Goal: Transaction & Acquisition: Book appointment/travel/reservation

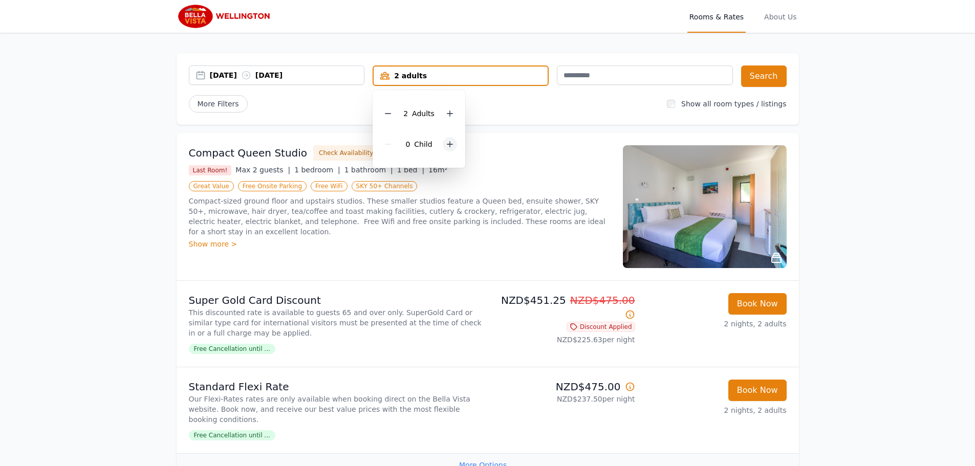
click at [449, 144] on icon at bounding box center [450, 145] width 6 height 6
click at [514, 102] on div "More Filters" at bounding box center [424, 103] width 470 height 17
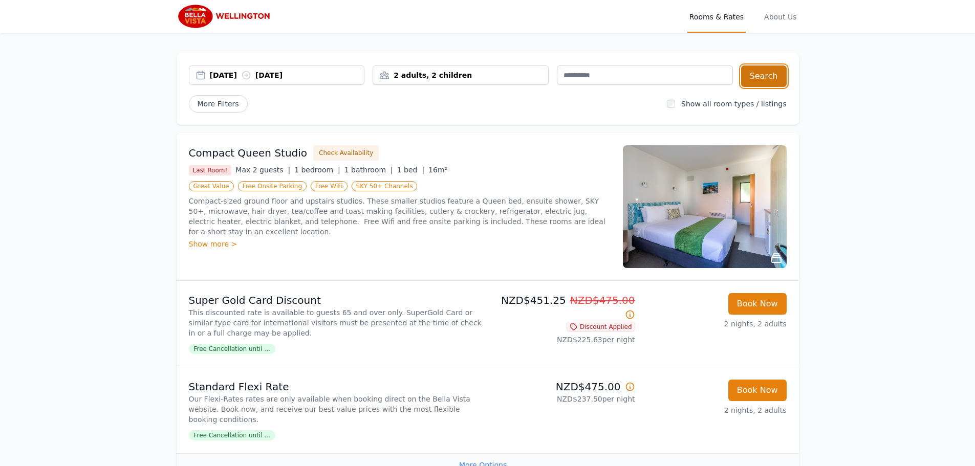
click at [763, 76] on button "Search" at bounding box center [764, 77] width 46 height 22
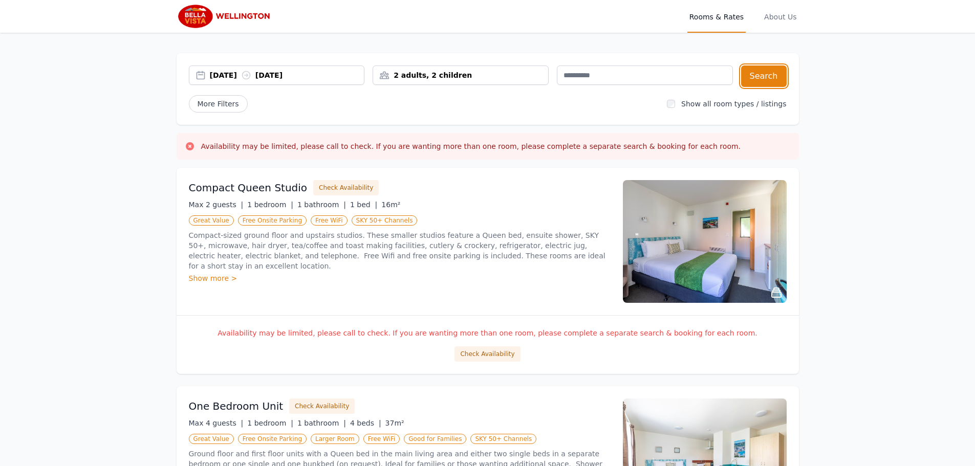
click at [458, 72] on div "2 adults, 2 children" at bounding box center [460, 75] width 175 height 10
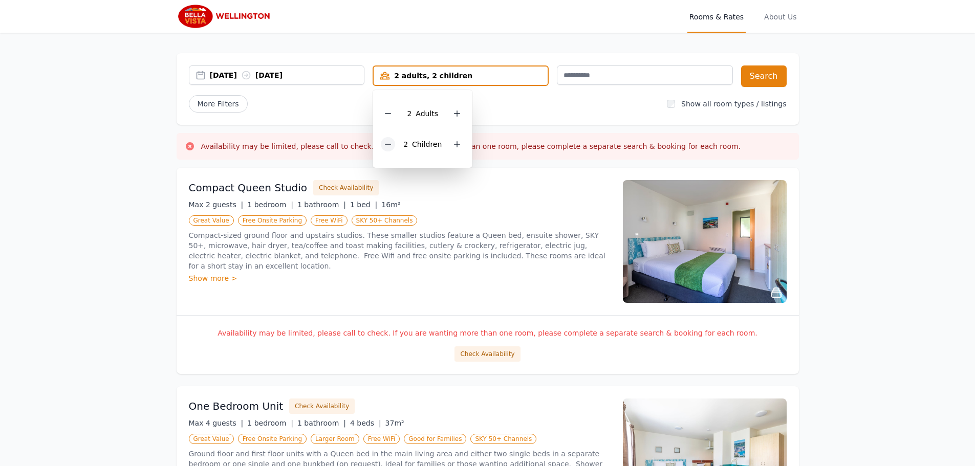
click at [385, 150] on div at bounding box center [388, 144] width 14 height 14
click at [456, 145] on div at bounding box center [450, 144] width 14 height 14
click at [776, 76] on button "Search" at bounding box center [764, 77] width 46 height 22
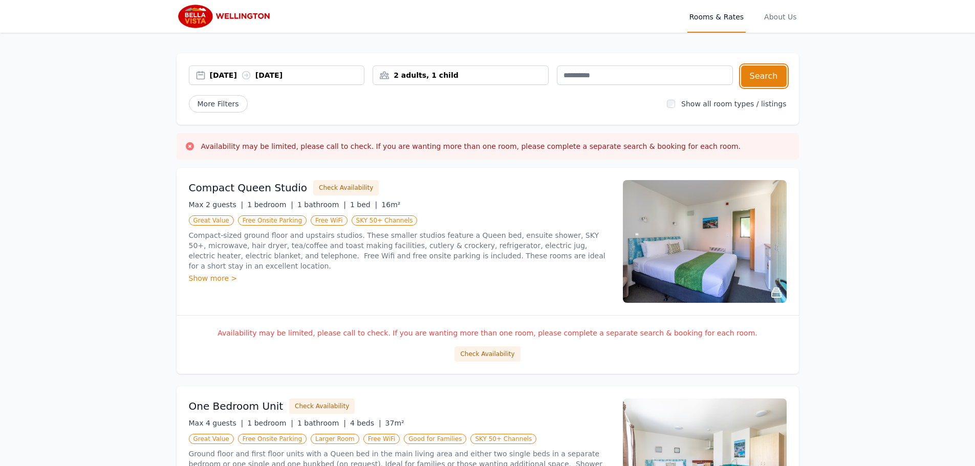
click at [469, 76] on div "2 adults, 1 child" at bounding box center [460, 75] width 175 height 10
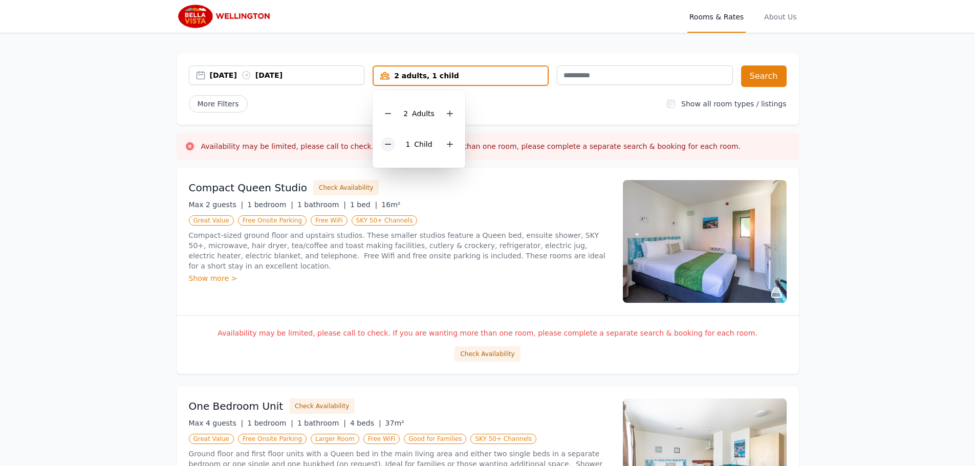
click at [386, 149] on div at bounding box center [388, 144] width 14 height 14
click at [754, 80] on button "Search" at bounding box center [764, 77] width 46 height 22
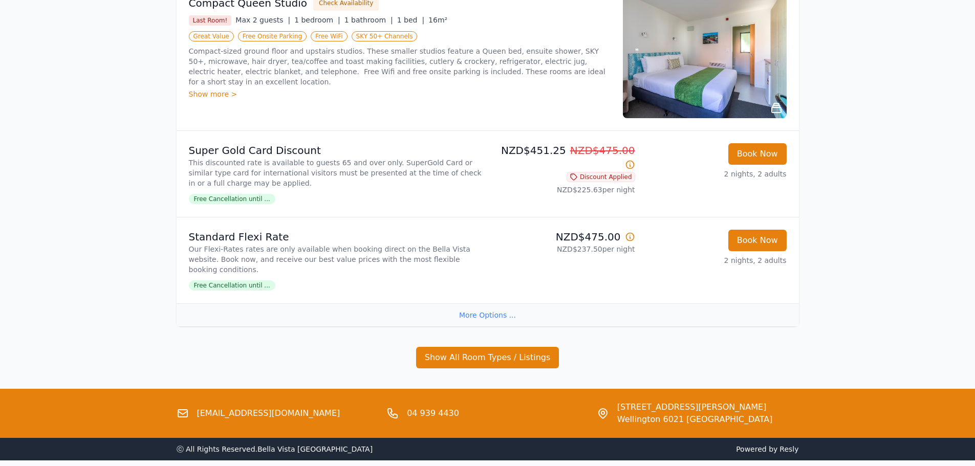
scroll to position [132, 0]
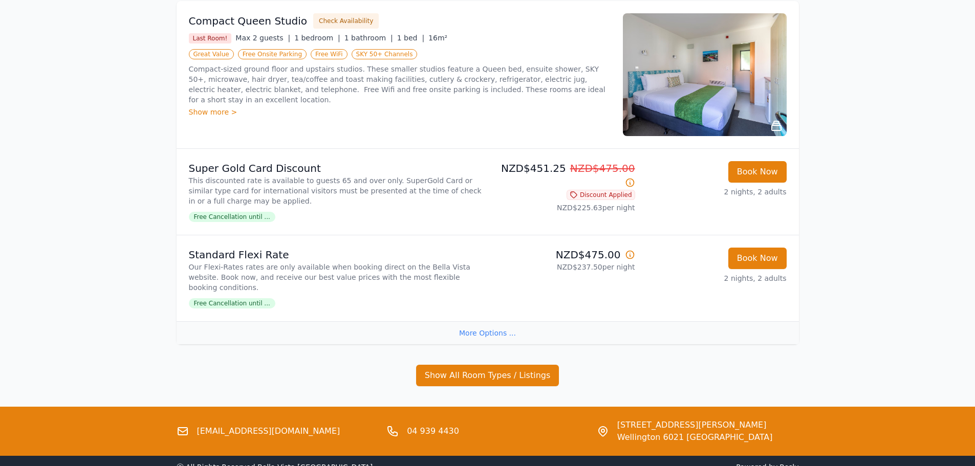
click at [487, 321] on div "More Options ..." at bounding box center [488, 332] width 622 height 23
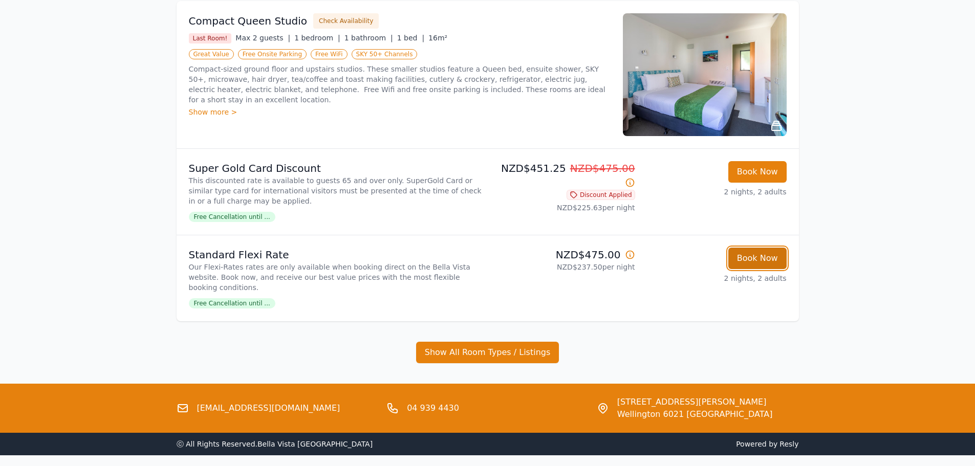
click at [758, 257] on button "Book Now" at bounding box center [757, 259] width 58 height 22
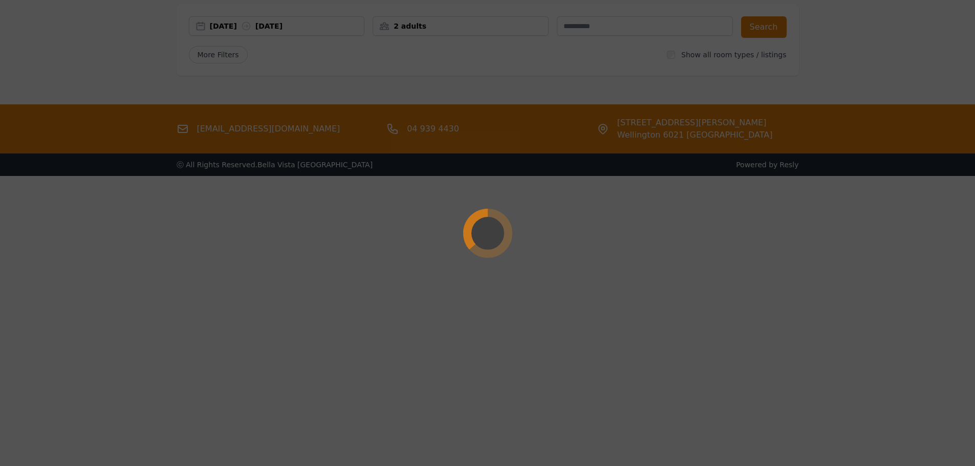
scroll to position [49, 0]
select select "**"
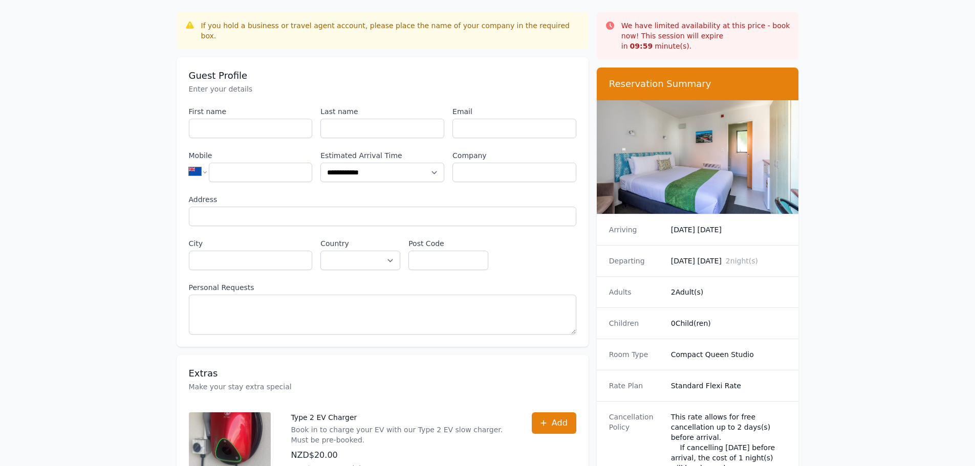
scroll to position [154, 0]
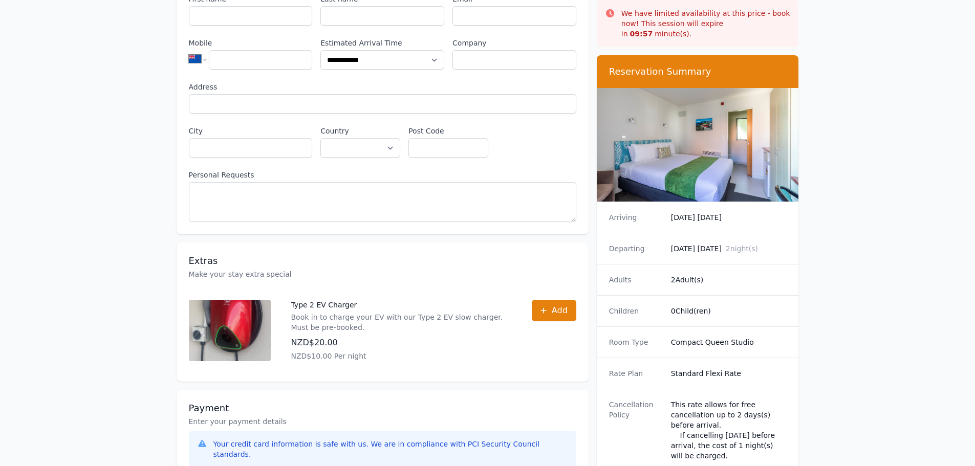
click at [694, 101] on img at bounding box center [698, 145] width 202 height 114
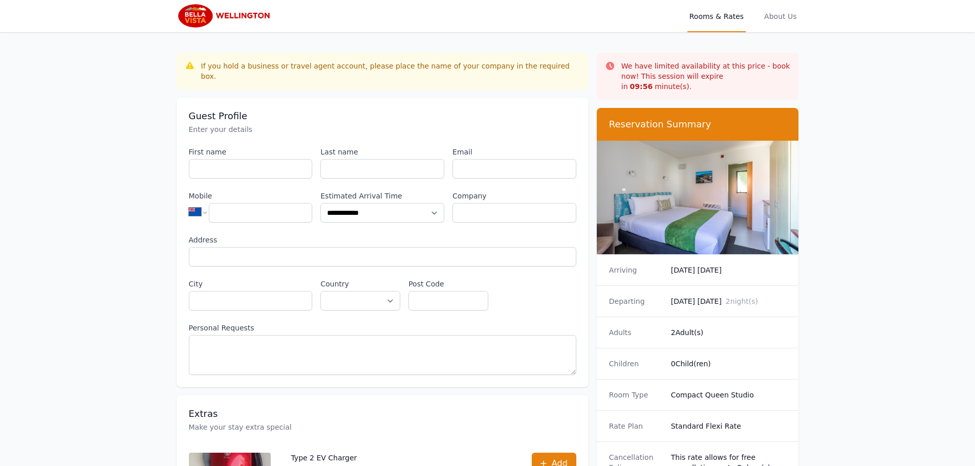
scroll to position [0, 0]
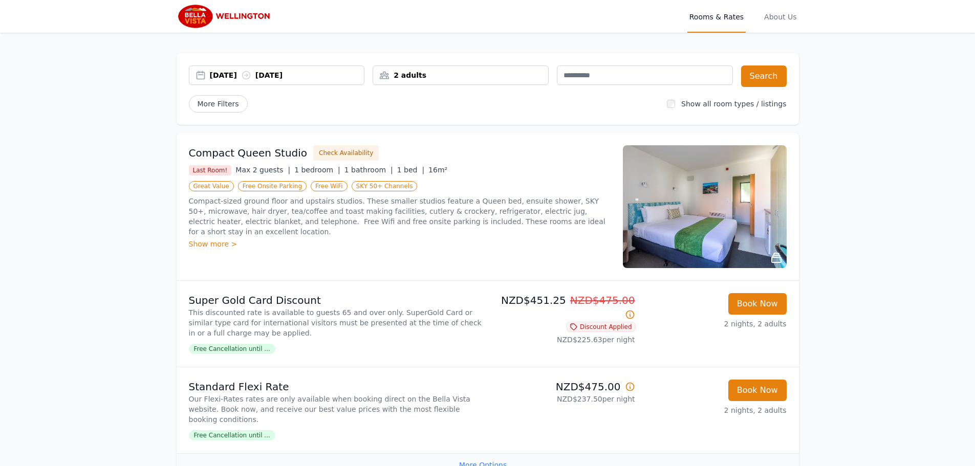
click at [753, 211] on img at bounding box center [705, 206] width 164 height 123
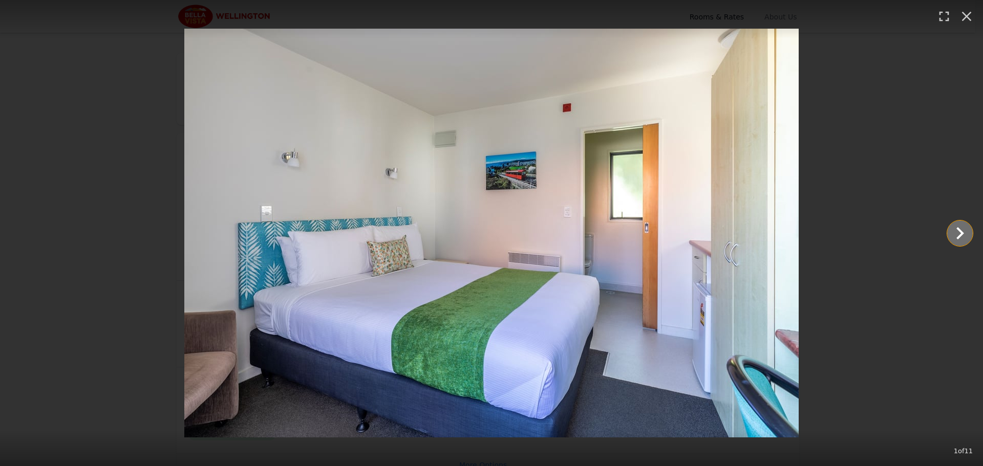
click at [964, 233] on icon "Show slide 2 of 11" at bounding box center [960, 233] width 25 height 25
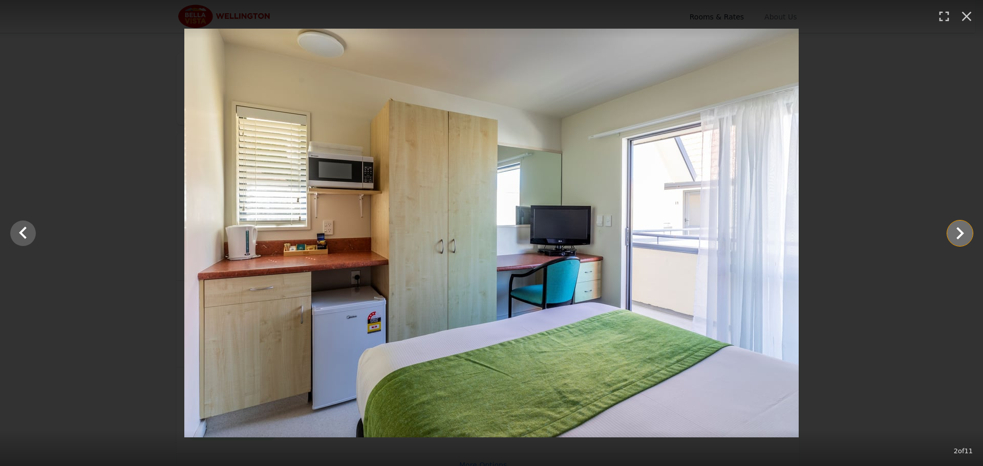
click at [964, 233] on icon "Show slide 3 of 11" at bounding box center [960, 233] width 25 height 25
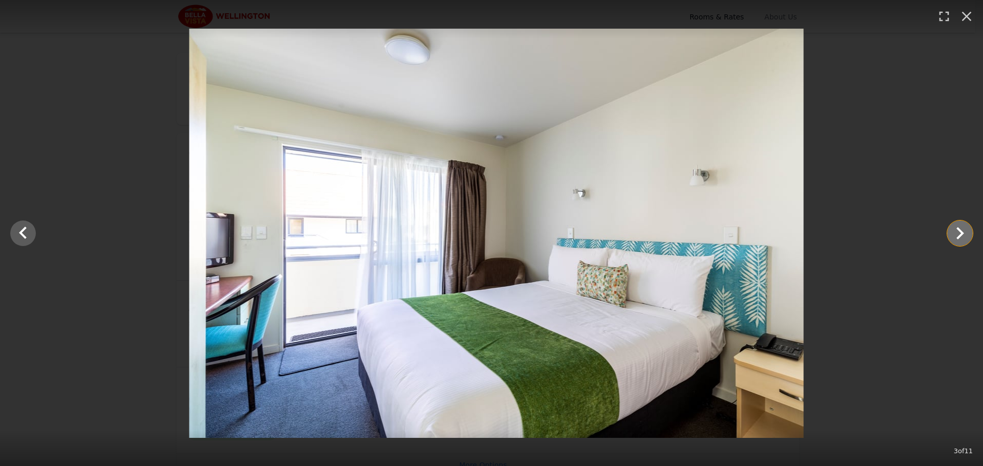
click at [964, 233] on icon "Show slide 4 of 11" at bounding box center [960, 233] width 25 height 25
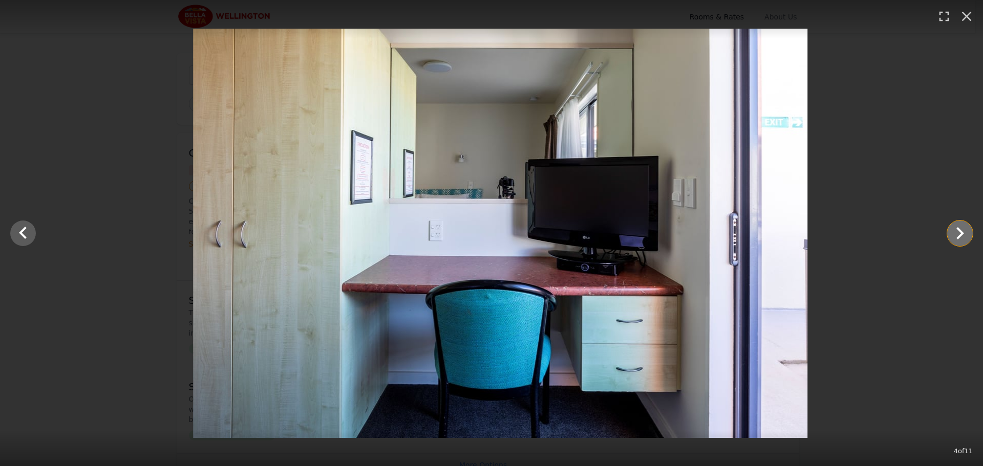
click at [964, 233] on icon "Show slide 5 of 11" at bounding box center [960, 233] width 25 height 25
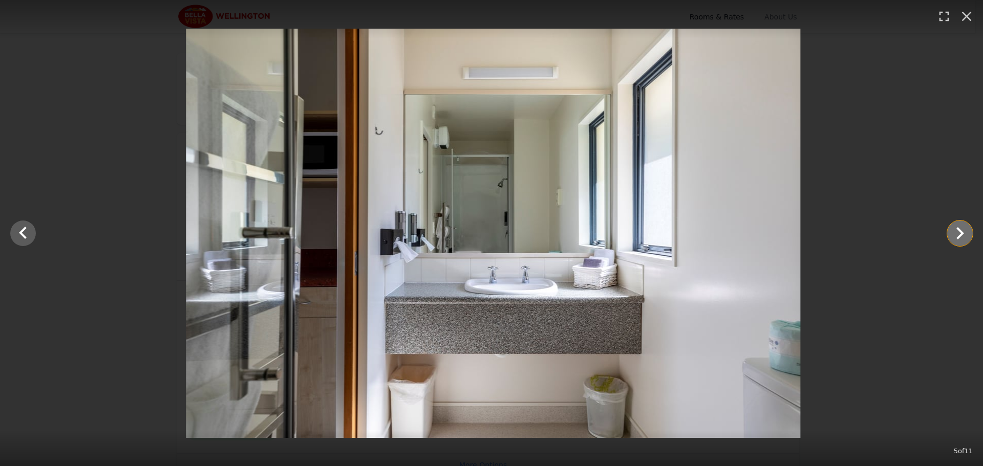
click at [964, 233] on icon "Show slide 6 of 11" at bounding box center [960, 233] width 25 height 25
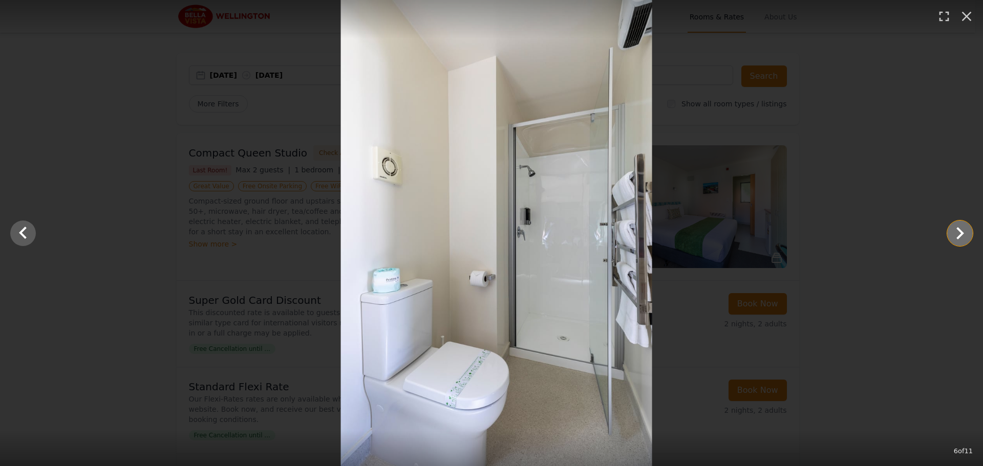
click at [964, 233] on icon "Show slide 7 of 11" at bounding box center [960, 233] width 25 height 25
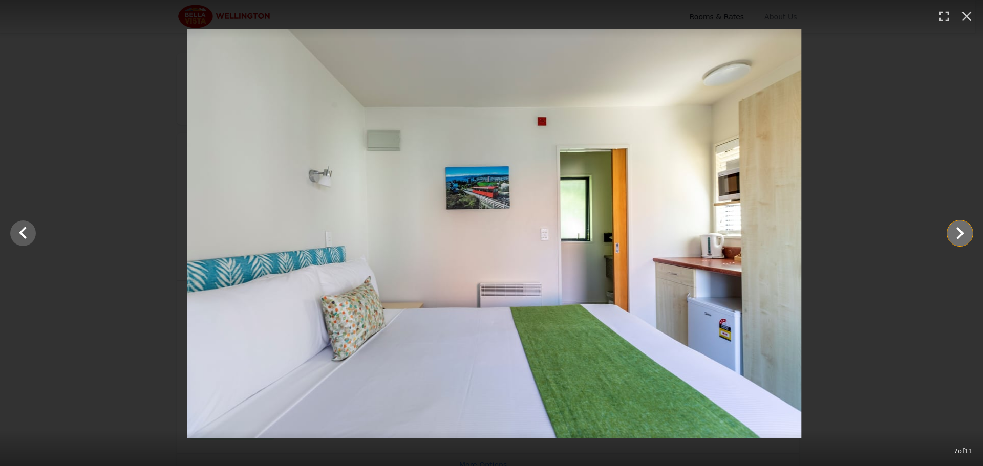
click at [964, 233] on icon "Show slide 8 of 11" at bounding box center [960, 233] width 25 height 25
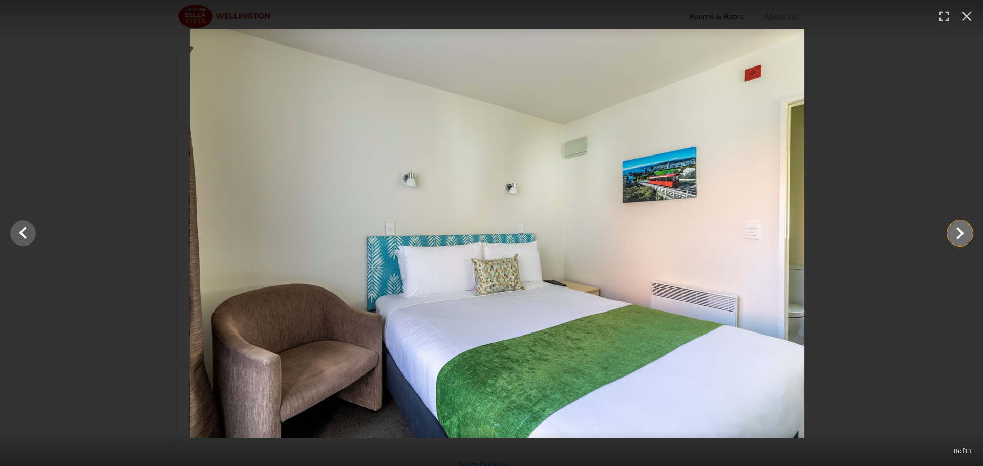
click at [964, 233] on icon "Show slide 9 of 11" at bounding box center [960, 233] width 25 height 25
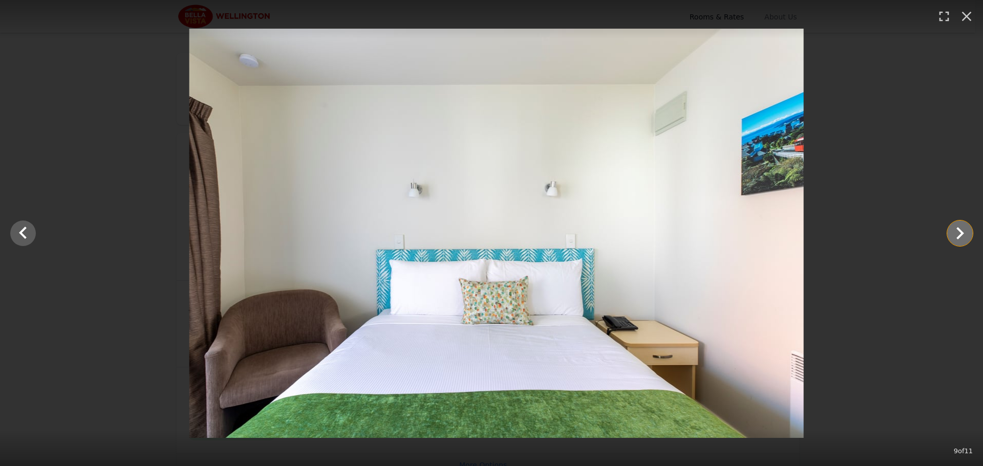
click at [964, 233] on icon "Show slide 10 of 11" at bounding box center [960, 233] width 25 height 25
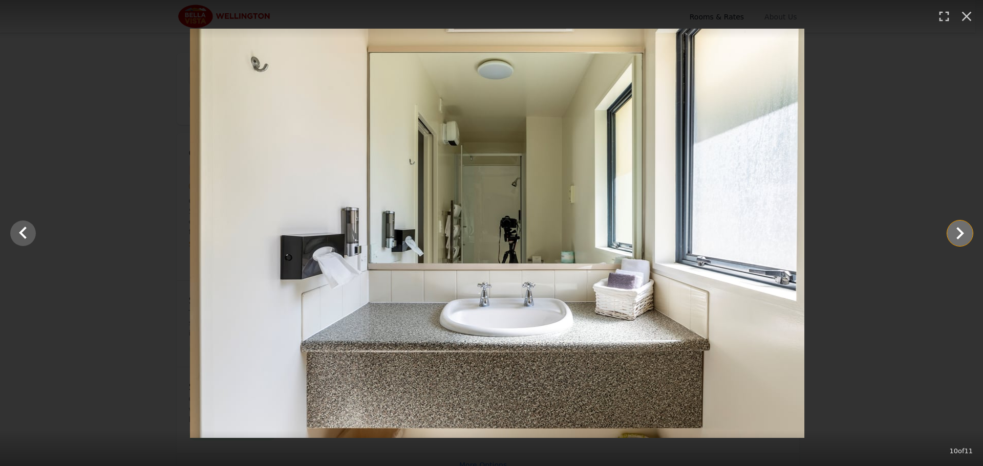
click at [964, 233] on icon "Show slide 11 of 11" at bounding box center [960, 233] width 25 height 25
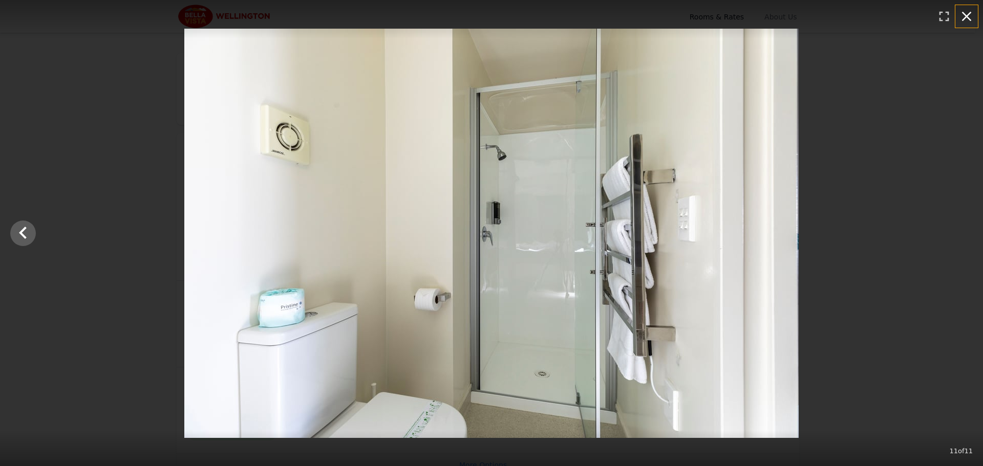
click at [973, 15] on icon "button" at bounding box center [966, 16] width 16 height 16
